Goal: Task Accomplishment & Management: Use online tool/utility

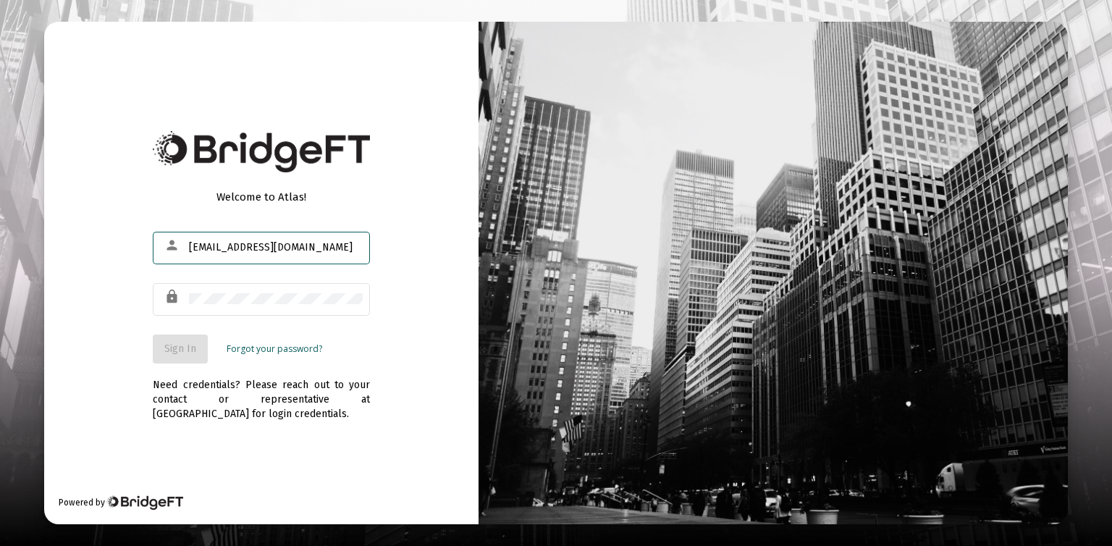
type input "[EMAIL_ADDRESS][DOMAIN_NAME]"
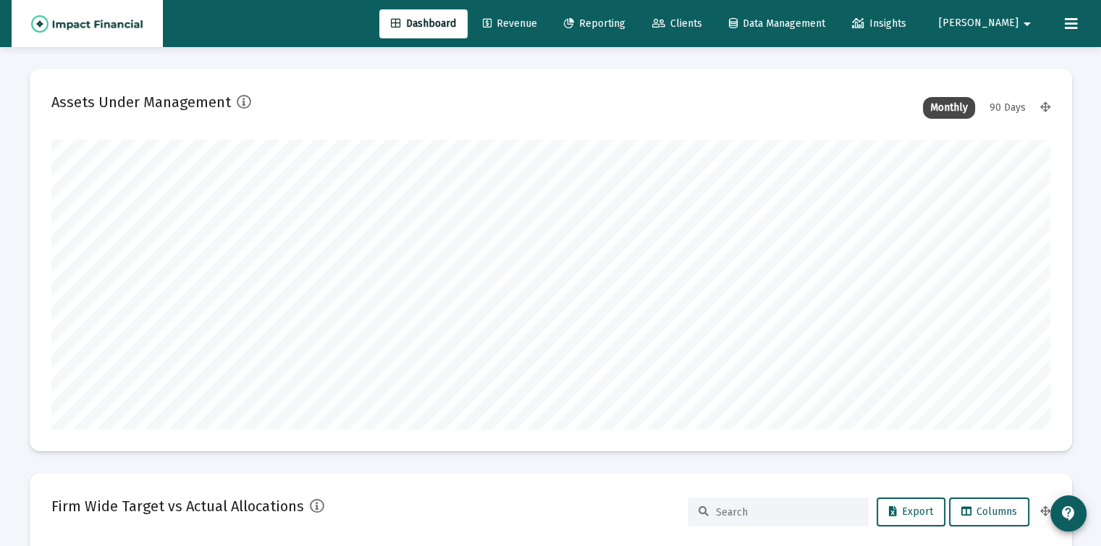
scroll to position [290, 999]
type input "[DATE]"
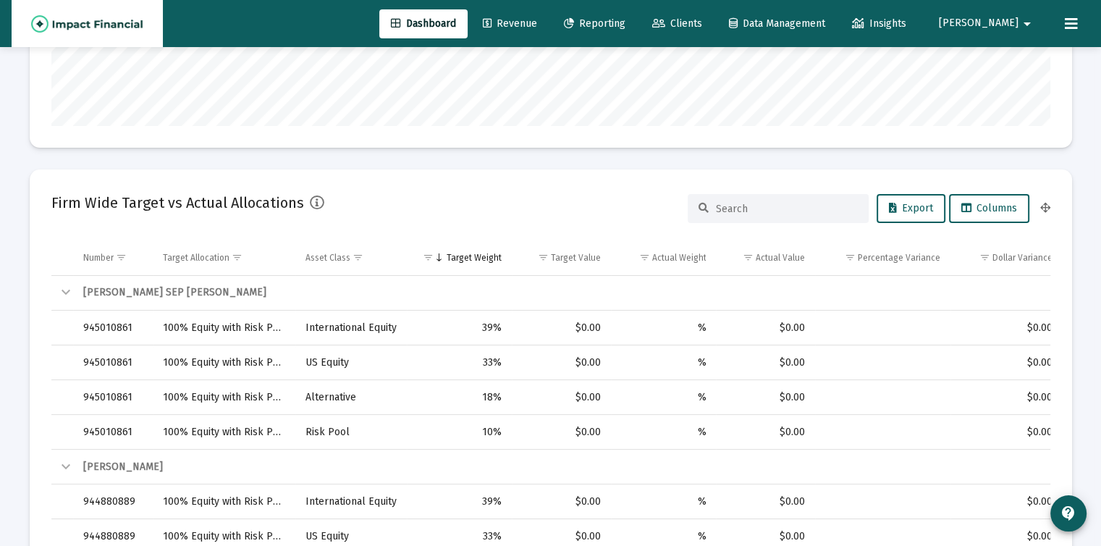
scroll to position [0, 0]
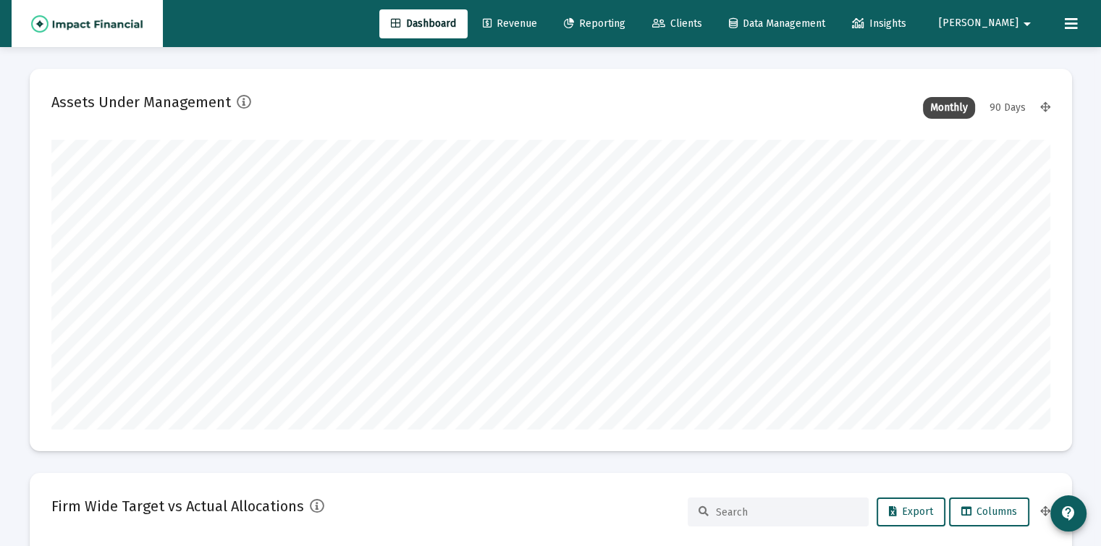
click at [702, 20] on span "Clients" at bounding box center [677, 23] width 50 height 12
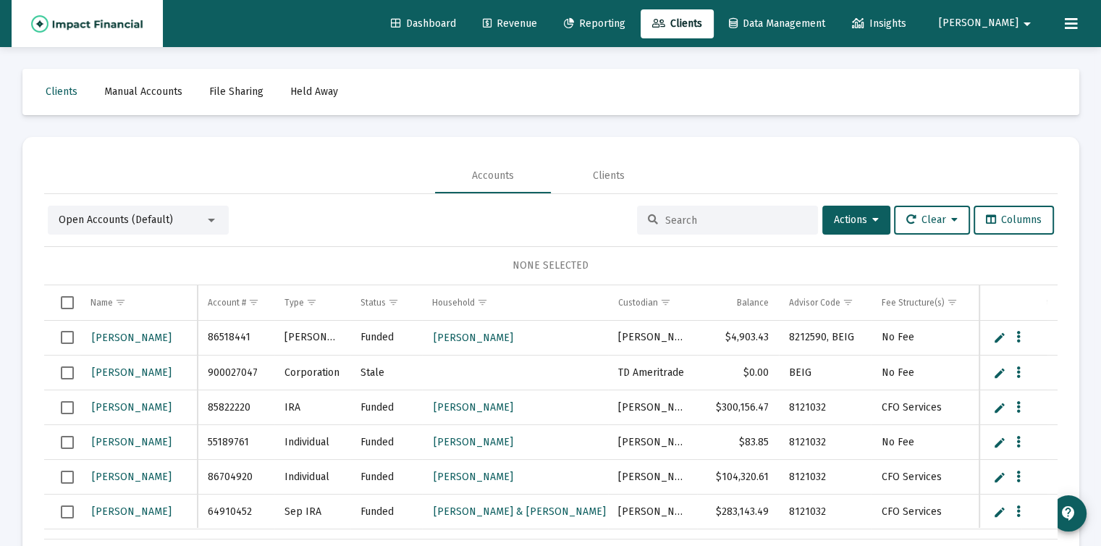
click at [694, 217] on input at bounding box center [736, 220] width 142 height 12
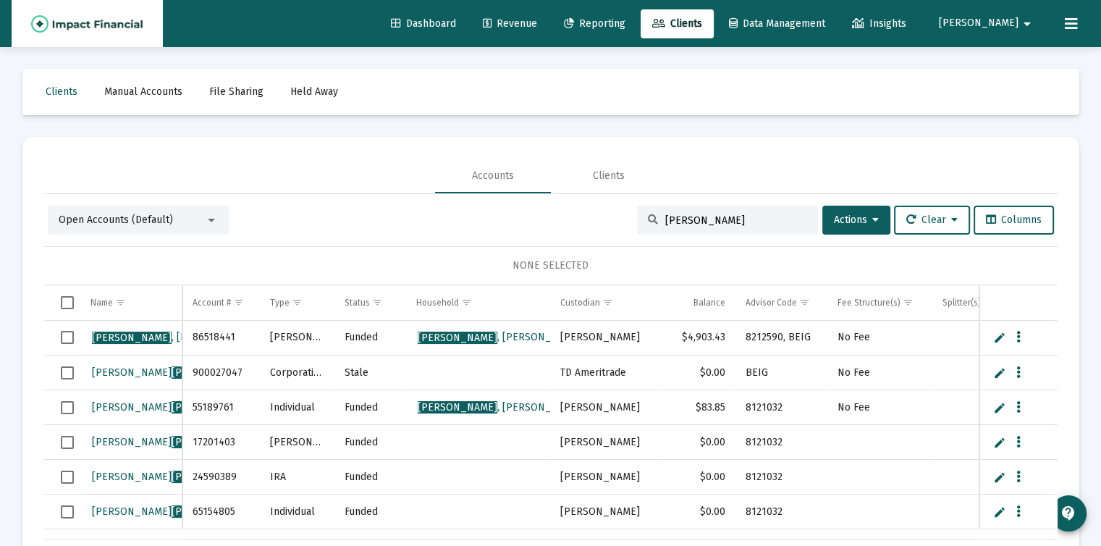
type input "[PERSON_NAME]"
click at [608, 176] on div "Clients" at bounding box center [609, 176] width 32 height 14
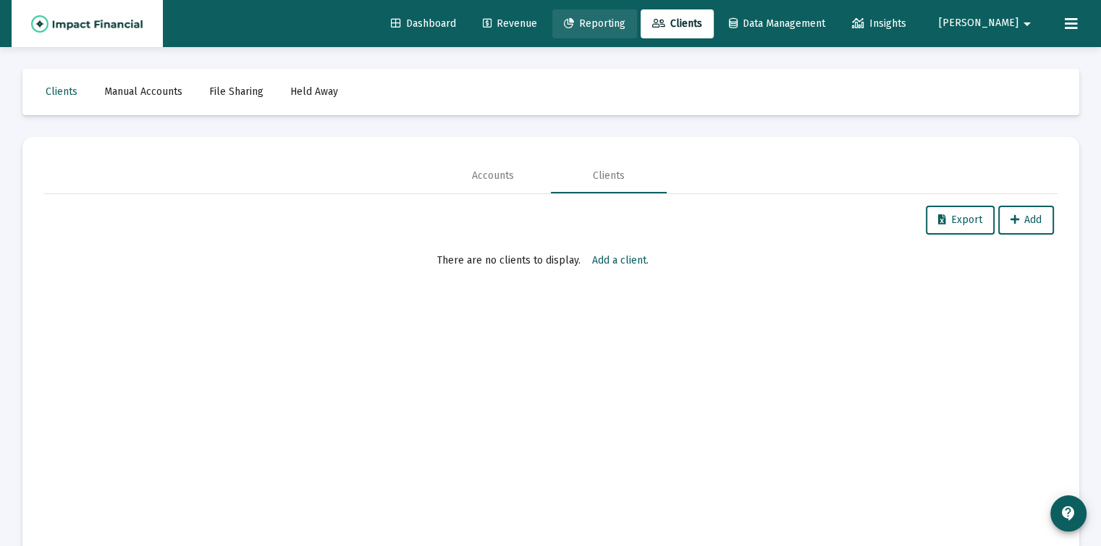
click at [625, 22] on span "Reporting" at bounding box center [595, 23] width 62 height 12
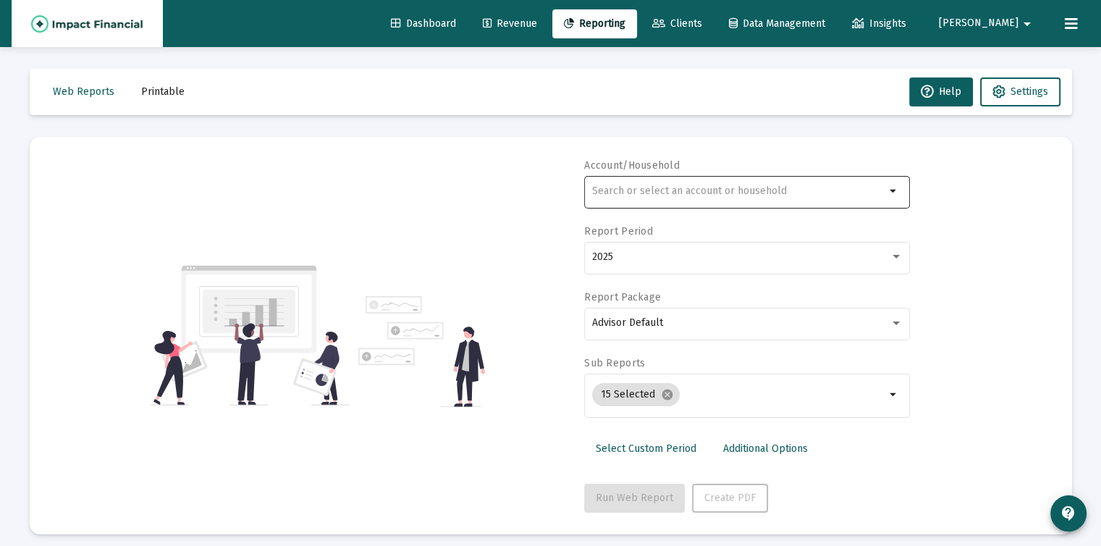
click at [678, 184] on div at bounding box center [738, 190] width 293 height 35
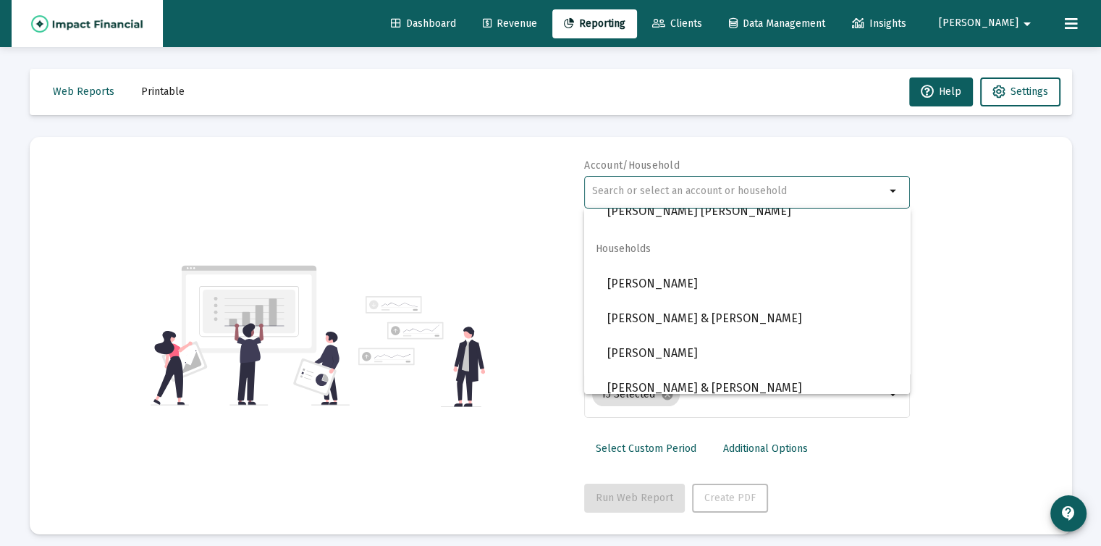
scroll to position [1158, 0]
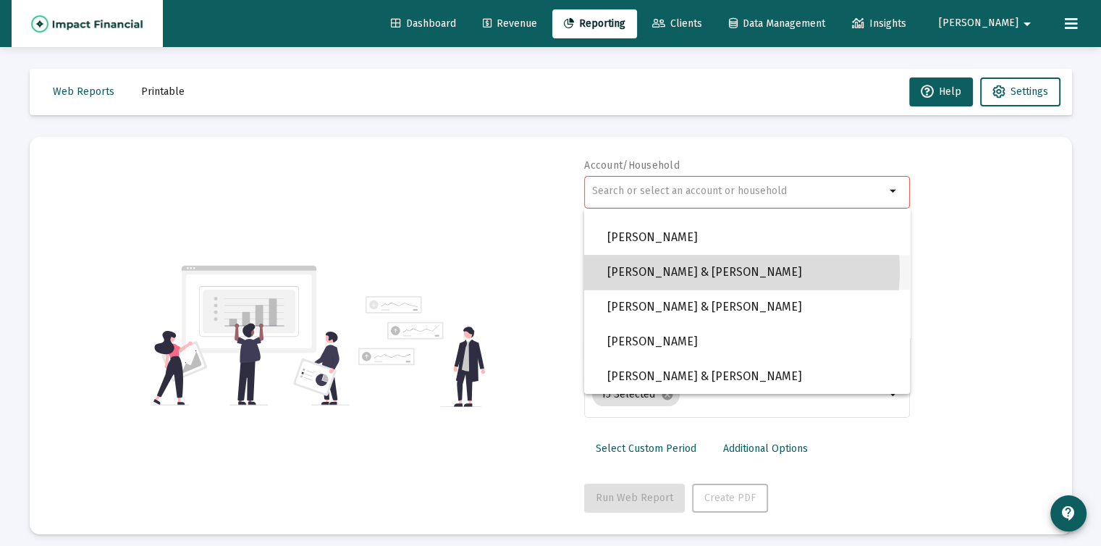
click at [706, 270] on span "[PERSON_NAME] & [PERSON_NAME]" at bounding box center [752, 272] width 291 height 35
type input "[PERSON_NAME] & [PERSON_NAME]"
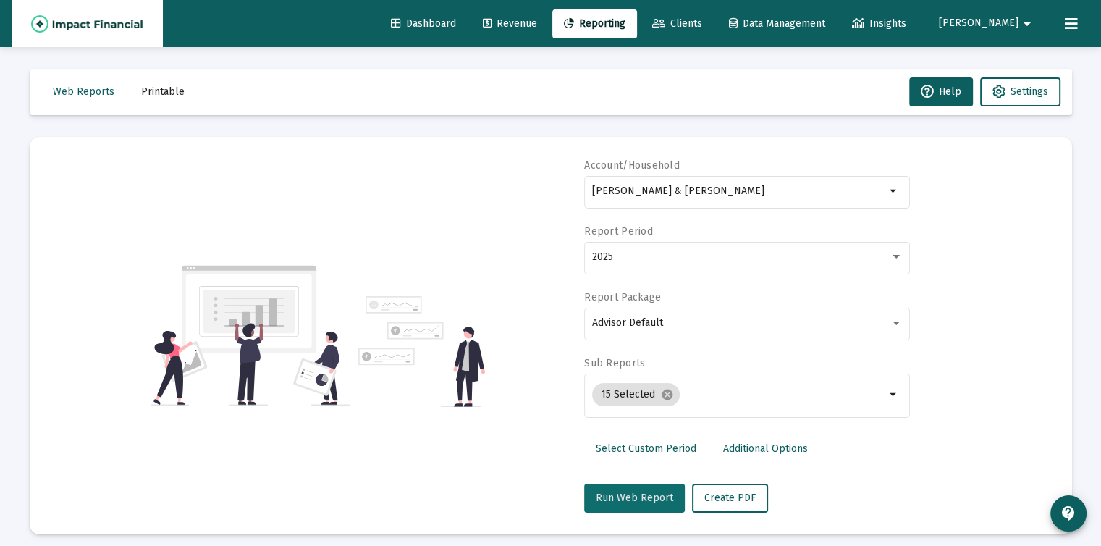
click at [640, 495] on span "Run Web Report" at bounding box center [634, 498] width 77 height 12
select select "View all"
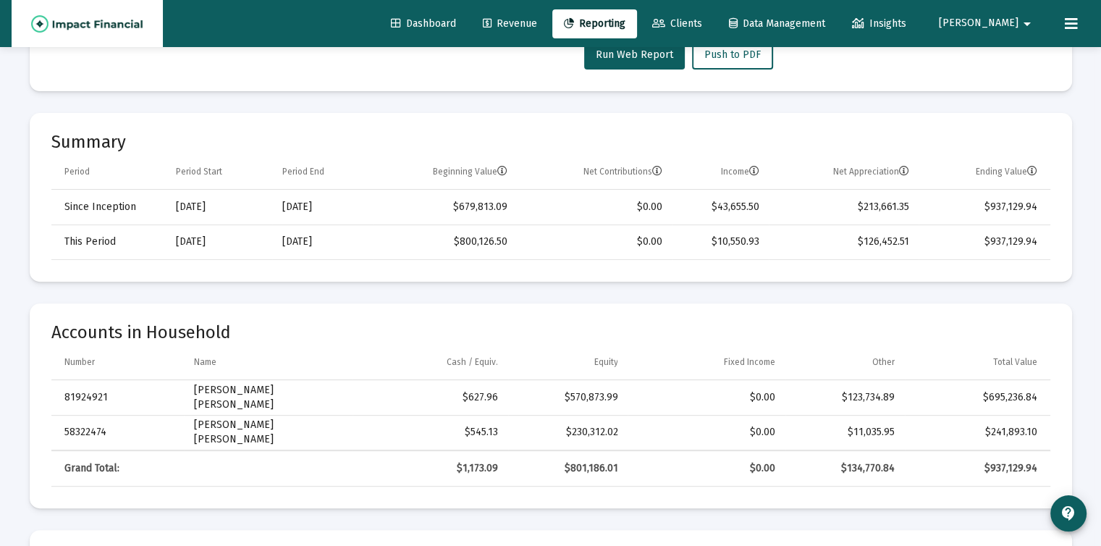
scroll to position [429, 0]
